Goal: Task Accomplishment & Management: Complete application form

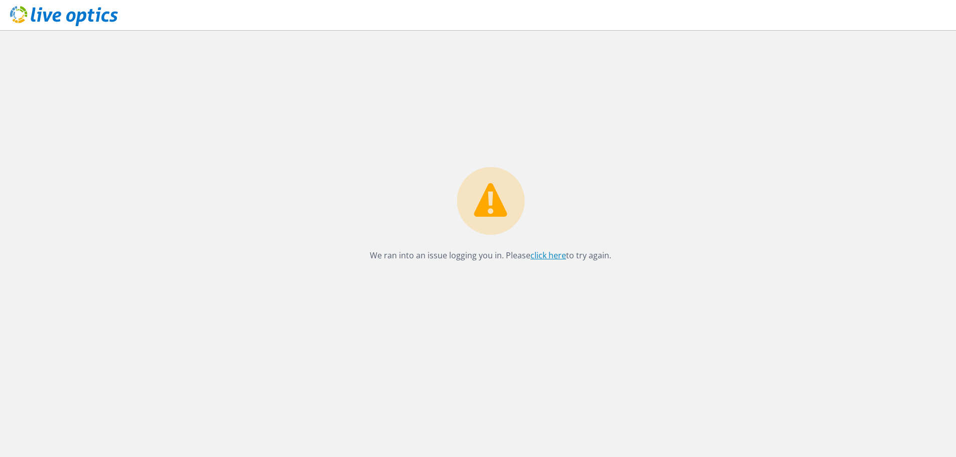
click at [554, 254] on link "click here" at bounding box center [548, 255] width 36 height 11
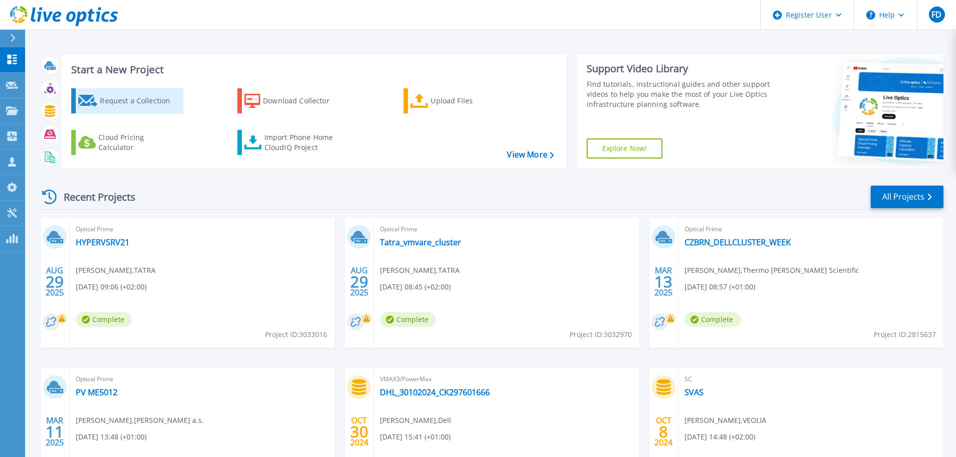
click at [155, 104] on div "Request a Collection" at bounding box center [140, 101] width 80 height 20
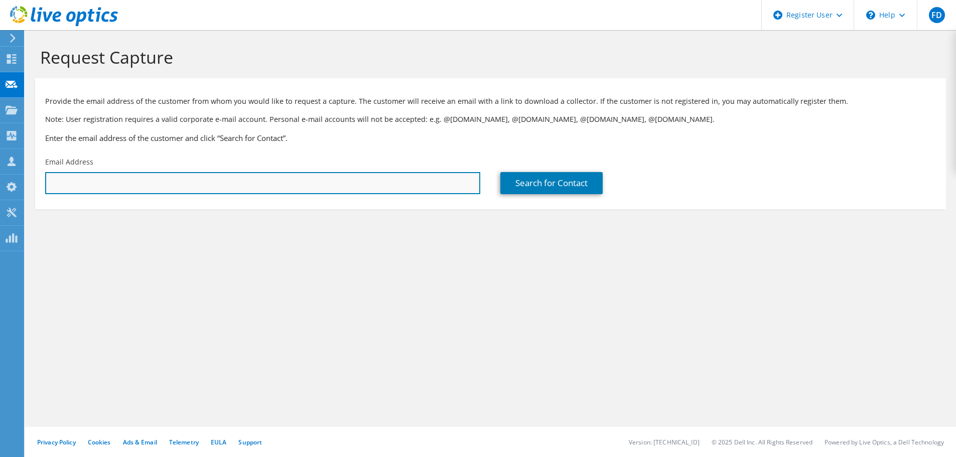
click at [218, 181] on input "text" at bounding box center [262, 183] width 435 height 22
type input "[PERSON_NAME][EMAIL_ADDRESS][DOMAIN_NAME]"
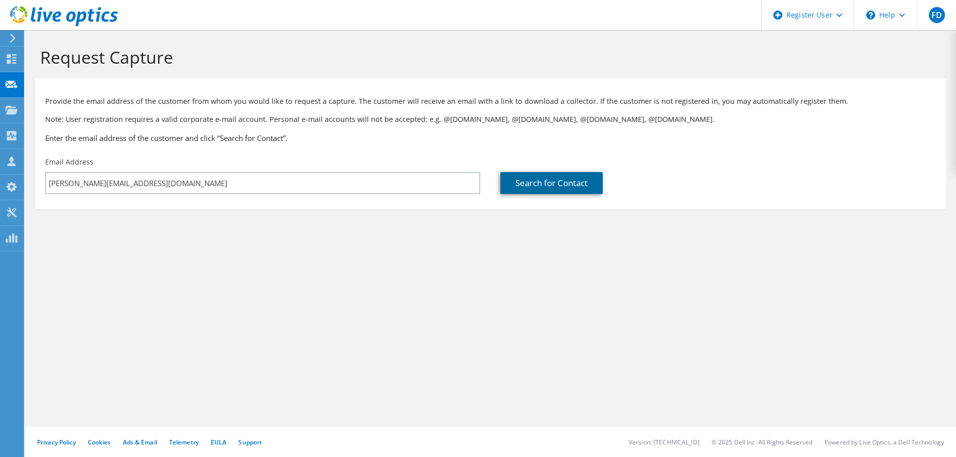
click at [565, 189] on link "Search for Contact" at bounding box center [551, 183] width 102 height 22
type input "Partner All Poland Temp1"
type input "Martin"
type input "Pidrman"
type input "[GEOGRAPHIC_DATA]"
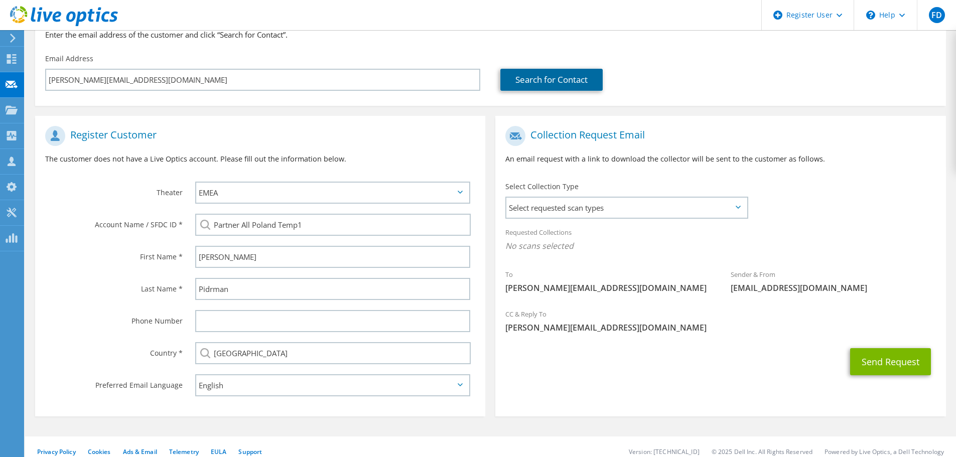
scroll to position [113, 0]
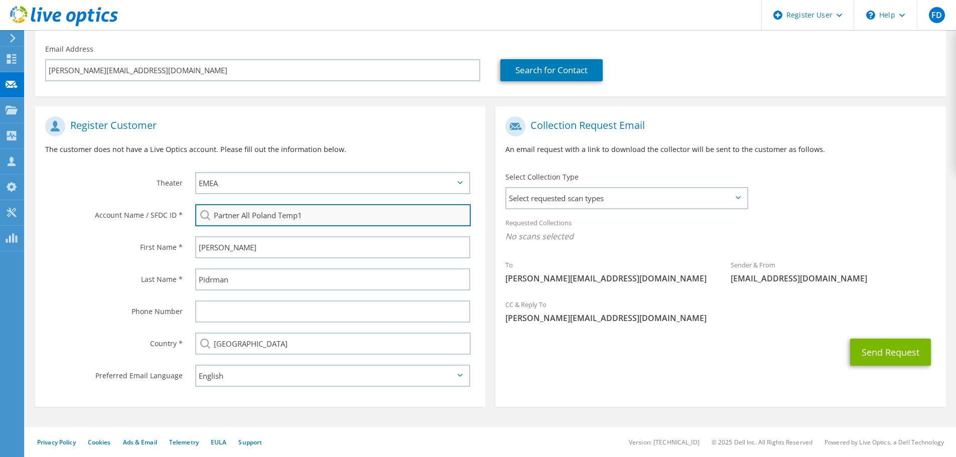
click at [272, 215] on input "Partner All Poland Temp1" at bounding box center [332, 215] width 275 height 22
paste input "1702679710"
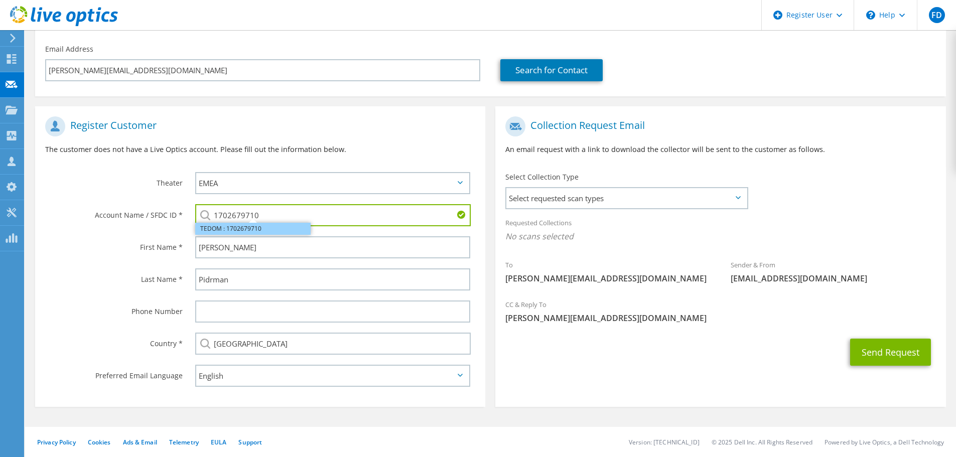
click at [267, 227] on li "TEDOM : 1702679710" at bounding box center [252, 229] width 115 height 12
type input "TEDOM : 1702679710"
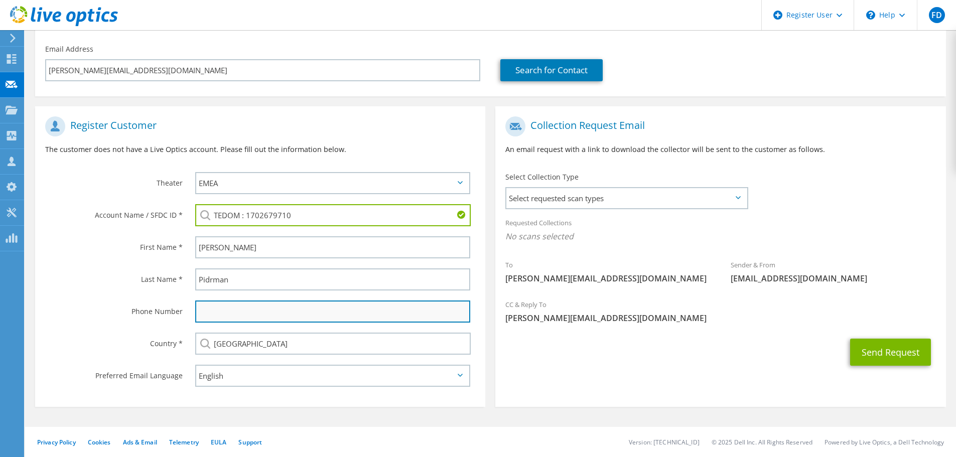
drag, startPoint x: 218, startPoint y: 315, endPoint x: 233, endPoint y: 314, distance: 15.1
click at [221, 315] on input "text" at bounding box center [332, 312] width 275 height 22
click at [145, 372] on label "Preferred Email Language" at bounding box center [113, 373] width 137 height 16
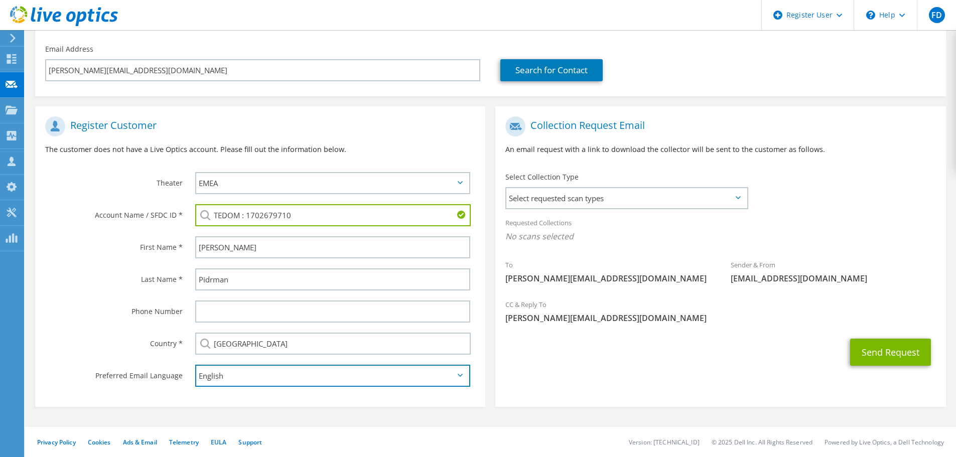
click at [277, 377] on select "English Deutsch Español Français Italiano Polski Português Русский 한국어 中文 日本語" at bounding box center [332, 376] width 275 height 22
click at [105, 375] on label "Preferred Email Language" at bounding box center [113, 373] width 137 height 16
click at [337, 145] on p "The customer does not have a Live Optics account. Please fill out the informati…" at bounding box center [260, 149] width 430 height 11
click at [574, 150] on p "An email request with a link to download the collector will be sent to the cust…" at bounding box center [720, 149] width 430 height 11
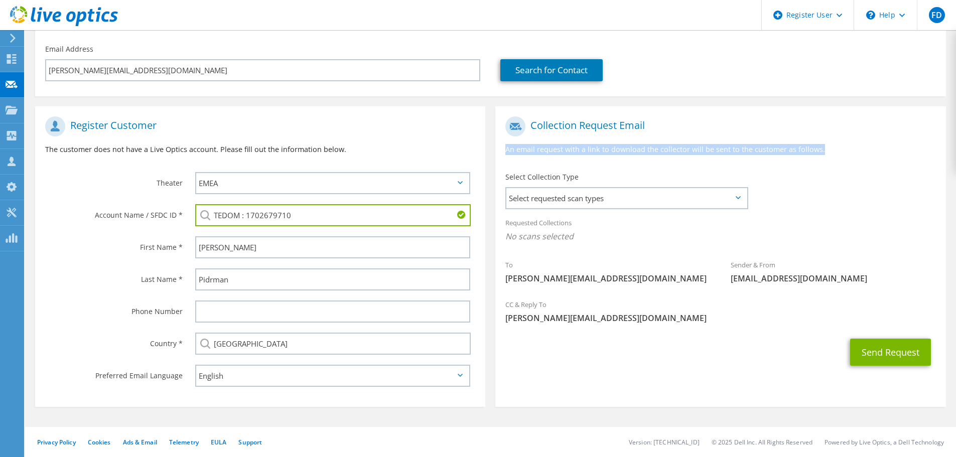
click at [574, 150] on p "An email request with a link to download the collector will be sent to the cust…" at bounding box center [720, 149] width 430 height 11
click at [621, 146] on p "An email request with a link to download the collector will be sent to the cust…" at bounding box center [720, 149] width 430 height 11
click at [592, 198] on span "Select requested scan types" at bounding box center [626, 198] width 240 height 20
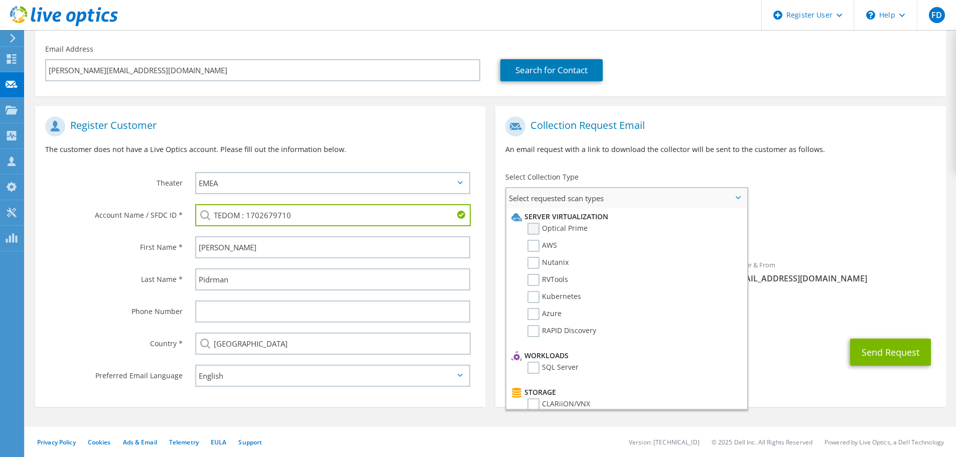
click at [580, 228] on label "Optical Prime" at bounding box center [557, 229] width 60 height 12
click at [0, 0] on input "Optical Prime" at bounding box center [0, 0] width 0 height 0
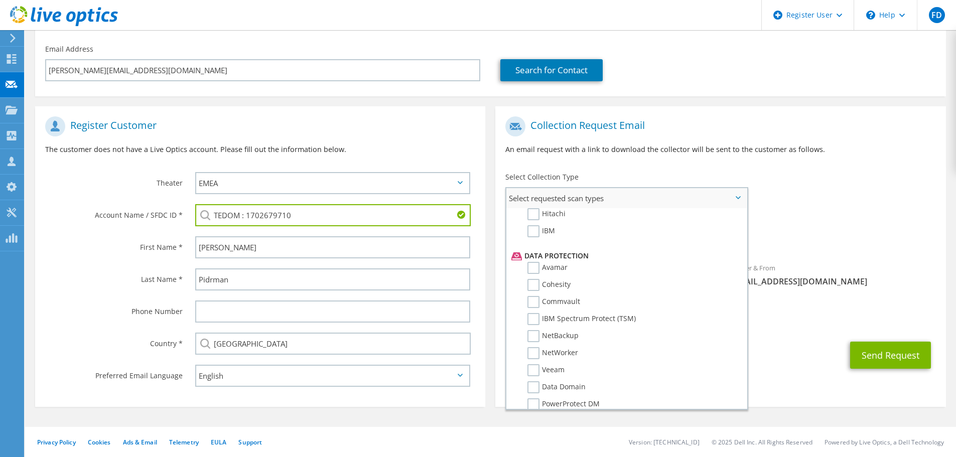
scroll to position [443, 0]
click at [789, 281] on span "liveoptics@liveoptics.com" at bounding box center [833, 281] width 205 height 11
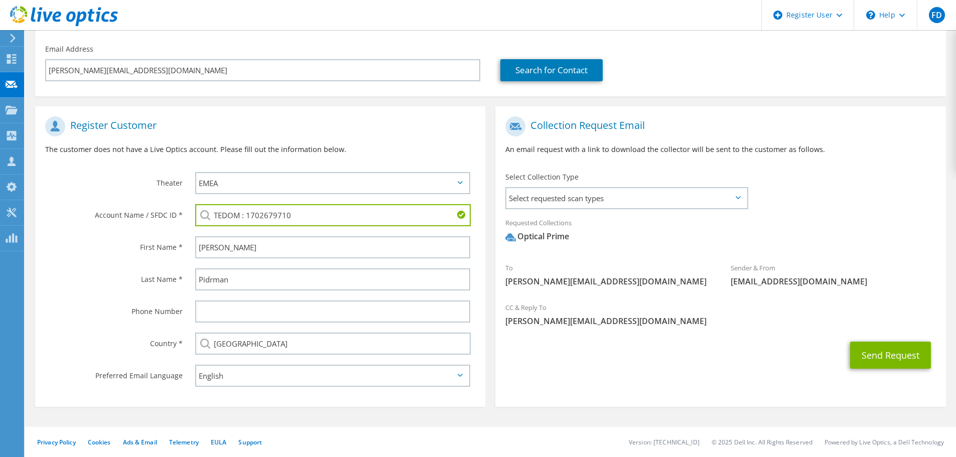
click at [612, 186] on div "Select Collection Type Select requested scan types Server Virtualization Optica…" at bounding box center [626, 189] width 242 height 35
click at [761, 281] on span "liveoptics@liveoptics.com" at bounding box center [833, 281] width 205 height 11
drag, startPoint x: 761, startPoint y: 281, endPoint x: 656, endPoint y: 325, distance: 113.8
click at [656, 325] on section "Collection Request Email An email request with a link to download the collector…" at bounding box center [720, 256] width 450 height 301
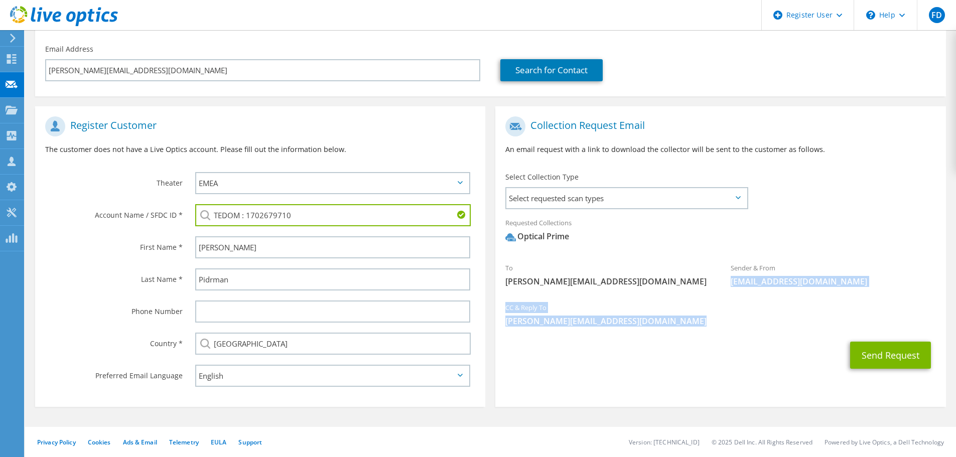
click at [656, 325] on span "[PERSON_NAME][EMAIL_ADDRESS][DOMAIN_NAME]" at bounding box center [720, 321] width 430 height 11
drag, startPoint x: 722, startPoint y: 300, endPoint x: 712, endPoint y: 239, distance: 61.5
click at [712, 239] on section "Collection Request Email An email request with a link to download the collector…" at bounding box center [720, 256] width 450 height 301
click at [712, 277] on div "To martin.pidrman@tedom.com" at bounding box center [607, 274] width 225 height 35
drag, startPoint x: 709, startPoint y: 264, endPoint x: 700, endPoint y: 358, distance: 94.7
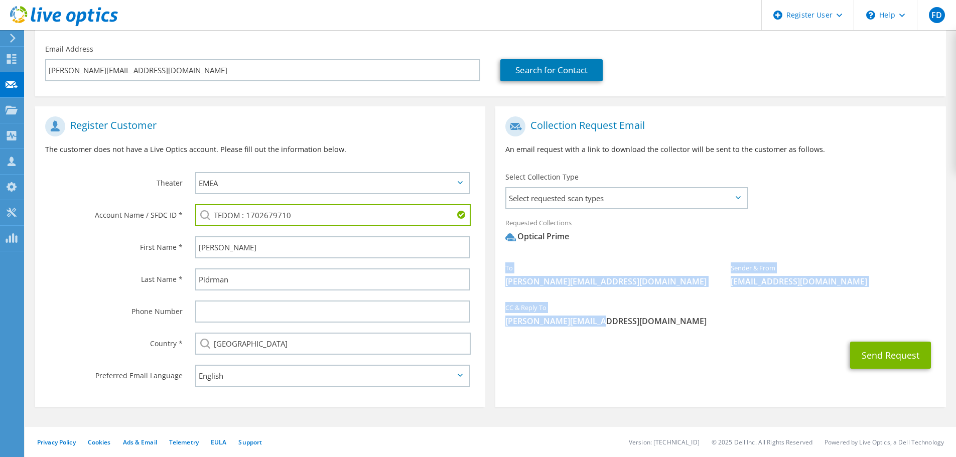
click at [700, 358] on section "Collection Request Email An email request with a link to download the collector…" at bounding box center [720, 256] width 450 height 301
click at [700, 358] on div "Send Request" at bounding box center [720, 355] width 450 height 37
drag, startPoint x: 699, startPoint y: 334, endPoint x: 691, endPoint y: 254, distance: 80.2
click at [691, 254] on section "Collection Request Email An email request with a link to download the collector…" at bounding box center [720, 256] width 450 height 301
click at [691, 254] on div "Requested Collections No scans selected Optical Prime" at bounding box center [720, 234] width 450 height 45
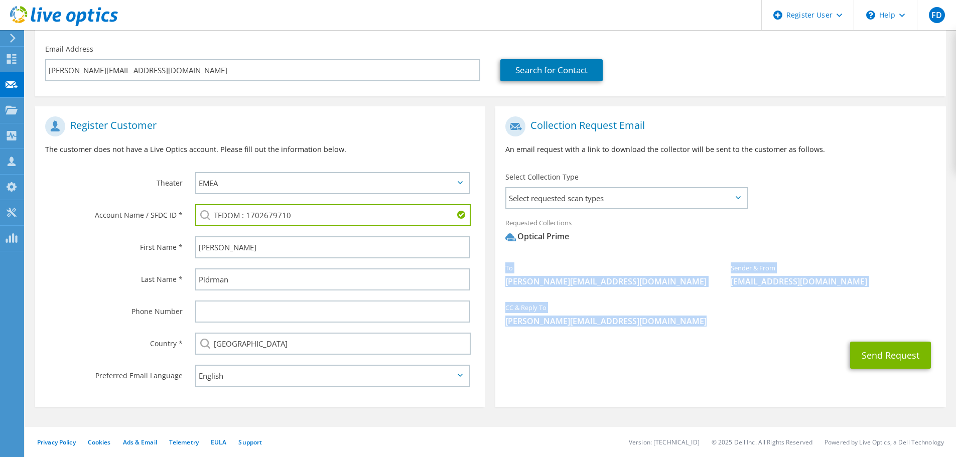
drag, startPoint x: 691, startPoint y: 254, endPoint x: 679, endPoint y: 325, distance: 71.7
click at [679, 324] on section "Collection Request Email An email request with a link to download the collector…" at bounding box center [720, 256] width 450 height 301
click at [679, 327] on div "CC & Reply To Filip.Darida@dell.com" at bounding box center [720, 314] width 450 height 35
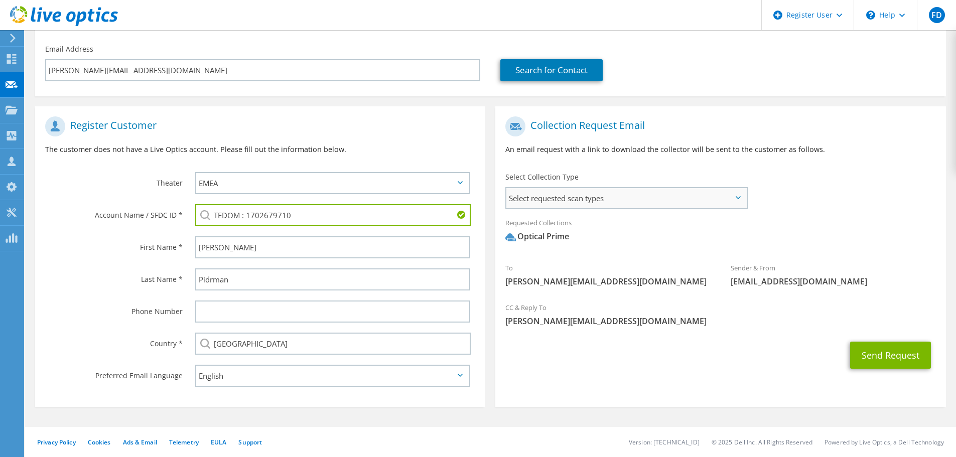
click at [613, 195] on span "Select requested scan types" at bounding box center [626, 198] width 240 height 20
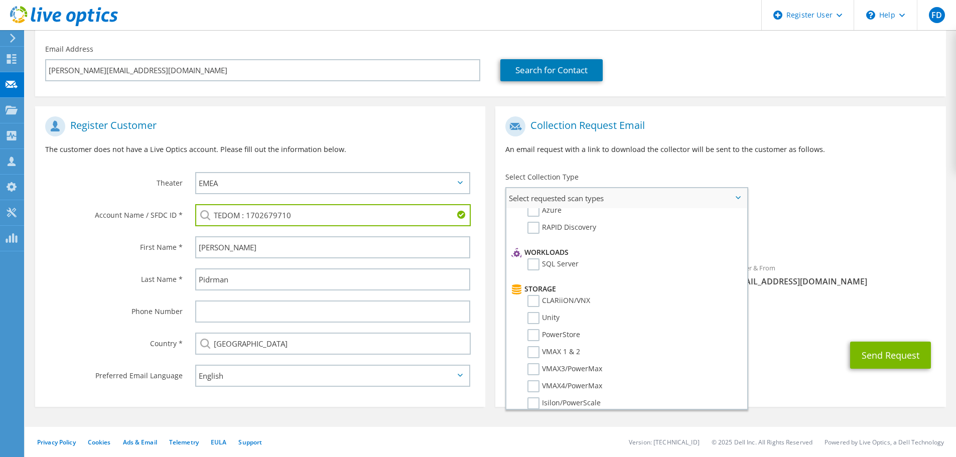
scroll to position [0, 0]
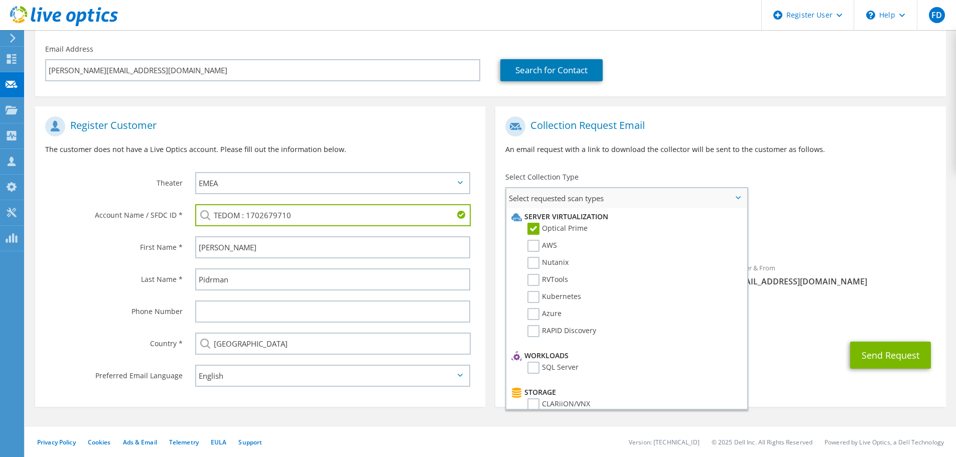
click at [638, 191] on span "Select requested scan types" at bounding box center [626, 198] width 240 height 20
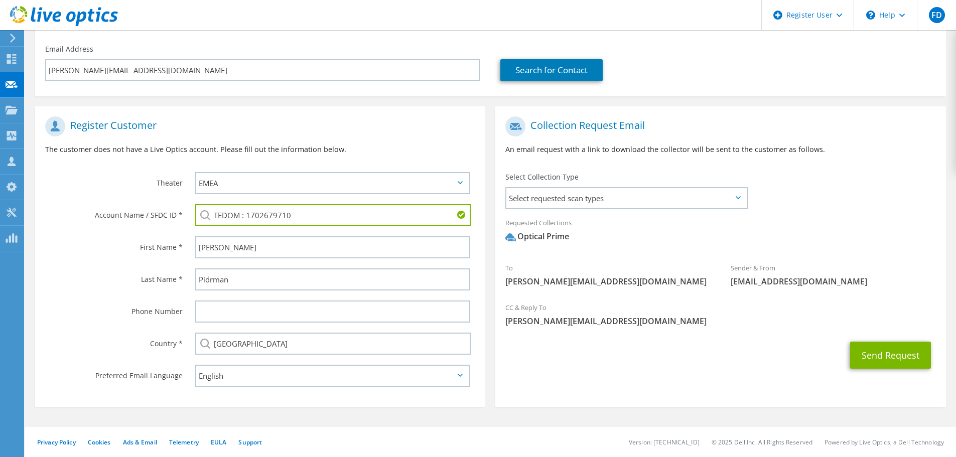
click at [579, 320] on span "[PERSON_NAME][EMAIL_ADDRESS][DOMAIN_NAME]" at bounding box center [720, 321] width 430 height 11
drag, startPoint x: 604, startPoint y: 291, endPoint x: 619, endPoint y: 326, distance: 38.0
click at [619, 326] on span "[PERSON_NAME][EMAIL_ADDRESS][DOMAIN_NAME]" at bounding box center [720, 321] width 430 height 11
click at [545, 236] on div "Optical Prime" at bounding box center [537, 237] width 64 height 12
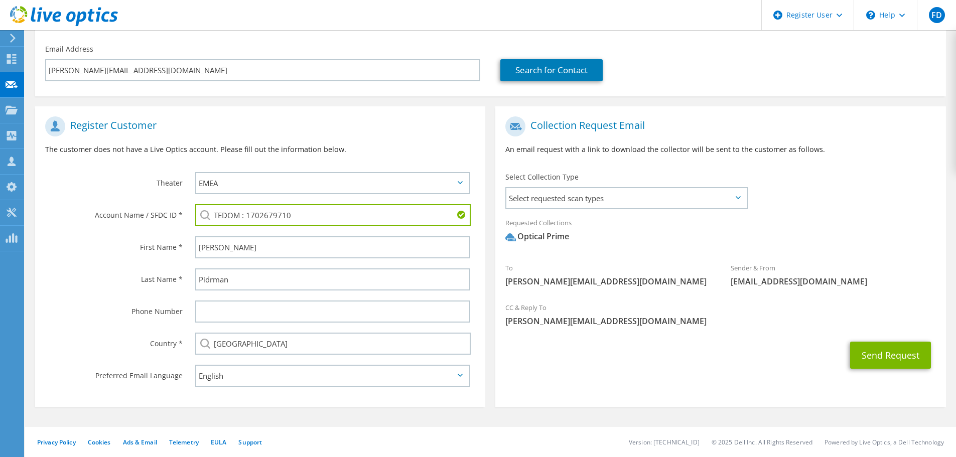
click at [545, 236] on div "Optical Prime" at bounding box center [537, 237] width 64 height 12
click at [570, 301] on div "CC & Reply To Filip.Darida@dell.com" at bounding box center [720, 314] width 450 height 35
click at [889, 357] on button "Send Request" at bounding box center [890, 355] width 81 height 27
